Goal: Use online tool/utility: Utilize a website feature to perform a specific function

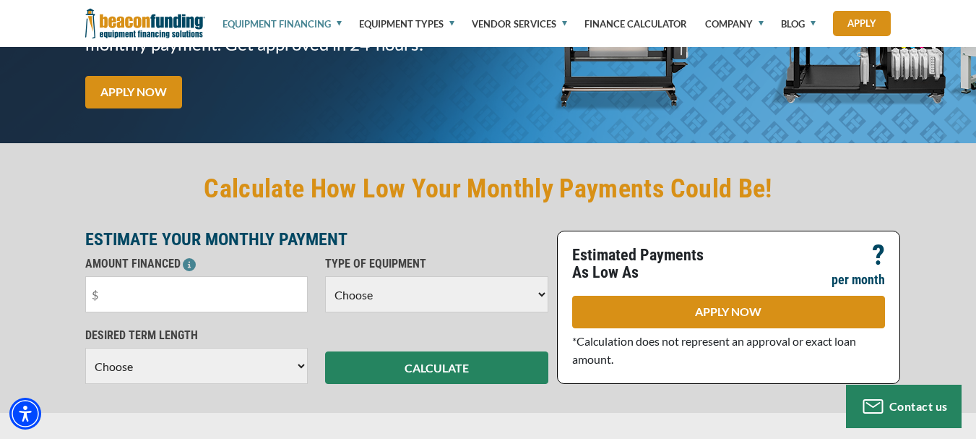
scroll to position [289, 0]
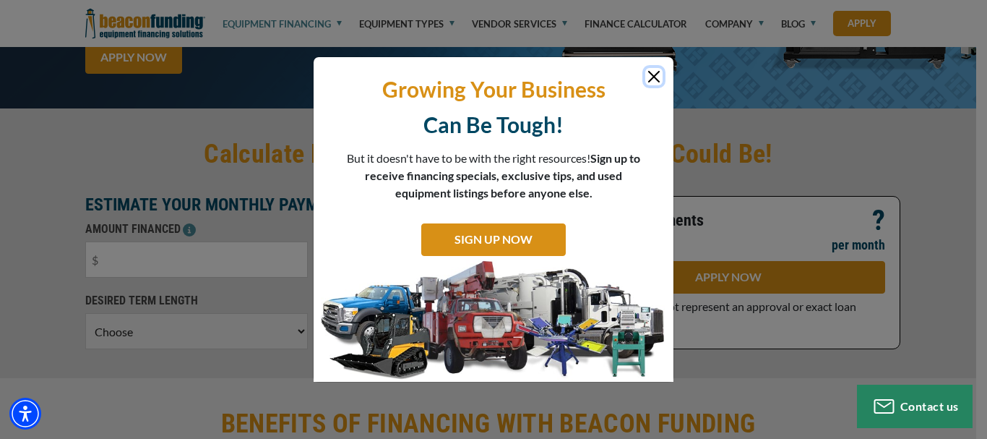
click at [651, 68] on button "Close" at bounding box center [653, 76] width 17 height 17
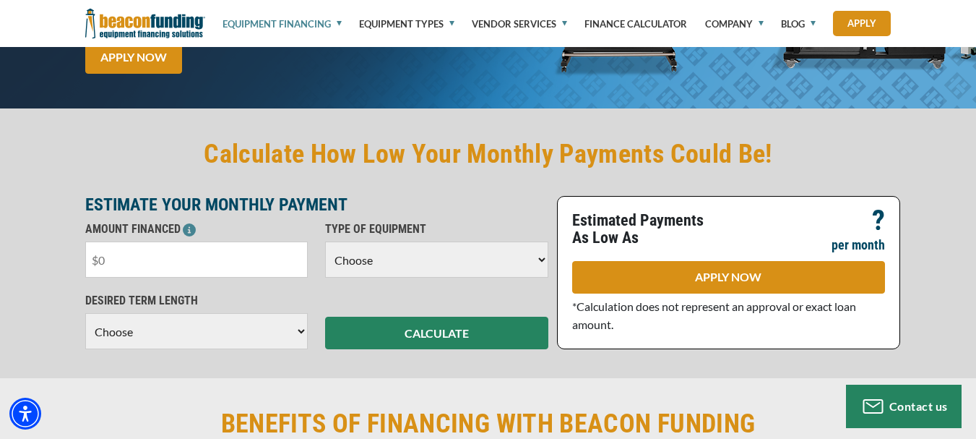
click at [170, 259] on input "text" at bounding box center [196, 259] width 223 height 36
type input "$35,000"
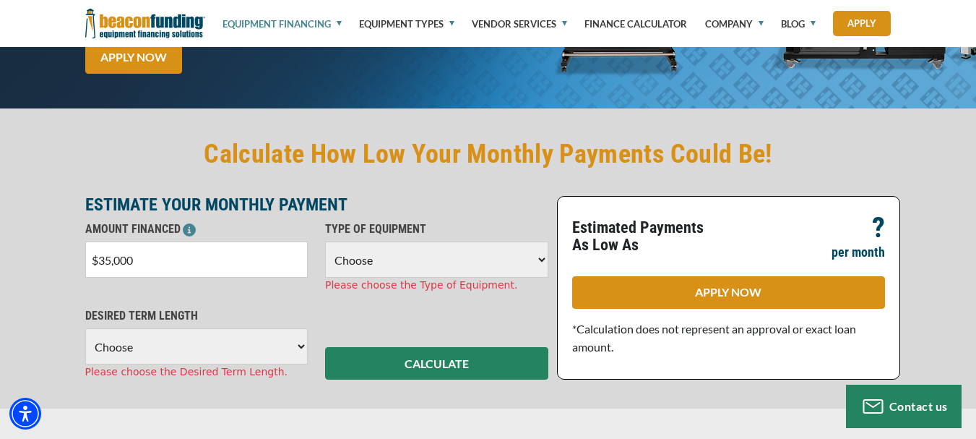
click at [540, 262] on select "Choose Backhoe Boom/Bucket Truck Chipper Commercial Mower Crane DTG/DTF Printin…" at bounding box center [436, 259] width 223 height 36
select select "1"
click at [325, 241] on select "Choose Backhoe Boom/Bucket Truck Chipper Commercial Mower Crane DTG/DTF Printin…" at bounding box center [436, 259] width 223 height 36
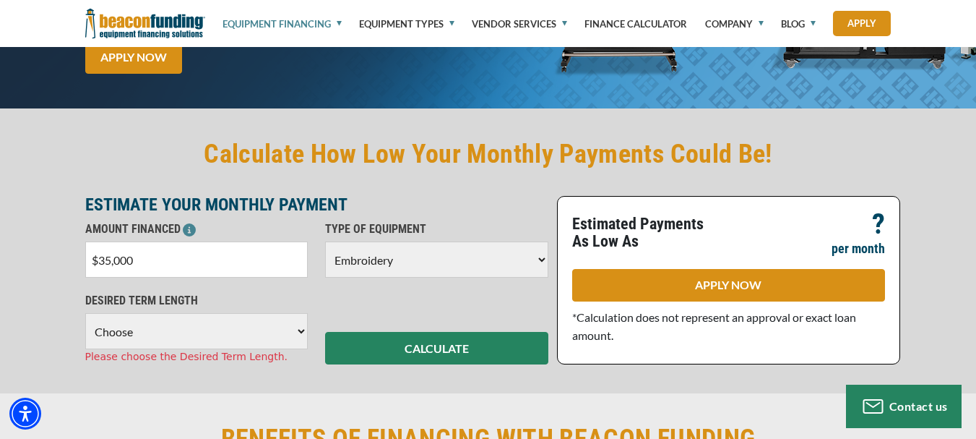
click at [302, 328] on select "Choose 36 Months 48 Months 60 Months" at bounding box center [196, 331] width 223 height 36
select select "60"
click at [85, 313] on select "Choose 36 Months 48 Months 60 Months" at bounding box center [196, 331] width 223 height 36
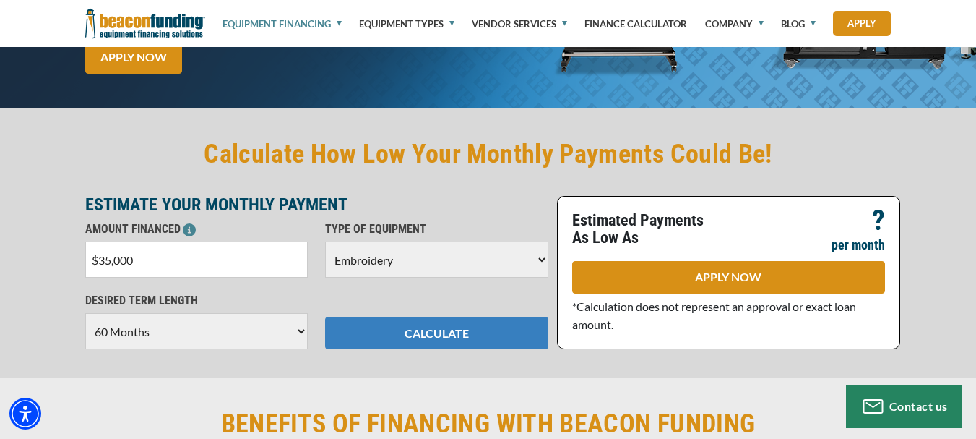
click at [416, 339] on button "CALCULATE" at bounding box center [436, 332] width 223 height 33
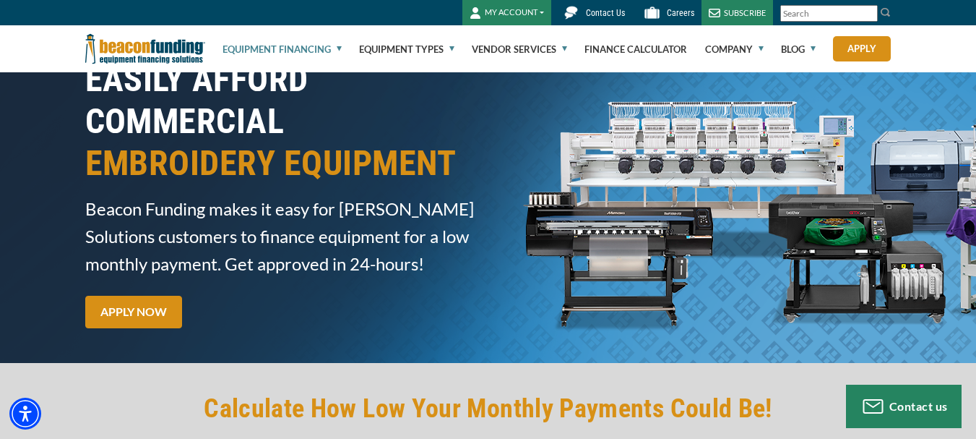
scroll to position [0, 0]
